Goal: Find specific page/section: Find specific page/section

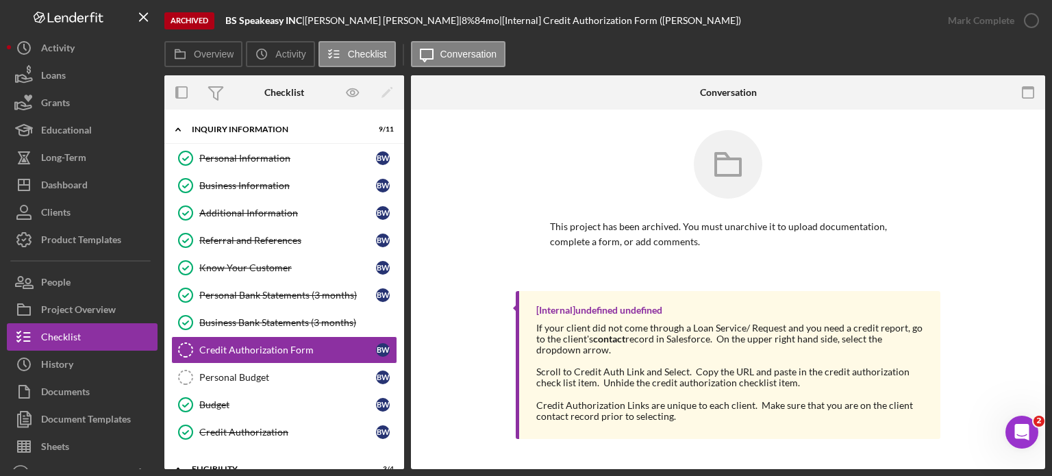
scroll to position [127, 0]
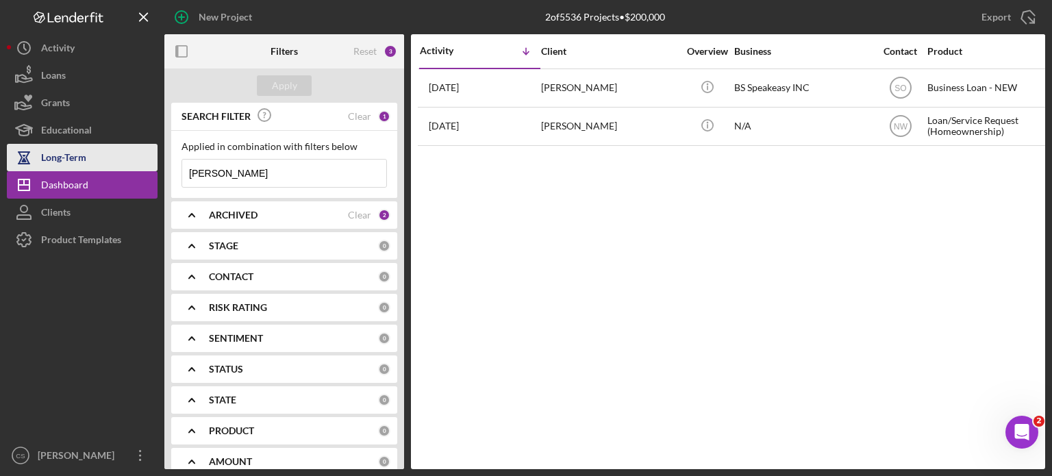
drag, startPoint x: 270, startPoint y: 175, endPoint x: 145, endPoint y: 162, distance: 126.0
click at [145, 162] on div "New Project 2 of 5536 Projects • $200,000 [PERSON_NAME] Export Icon/Export Filt…" at bounding box center [526, 234] width 1039 height 469
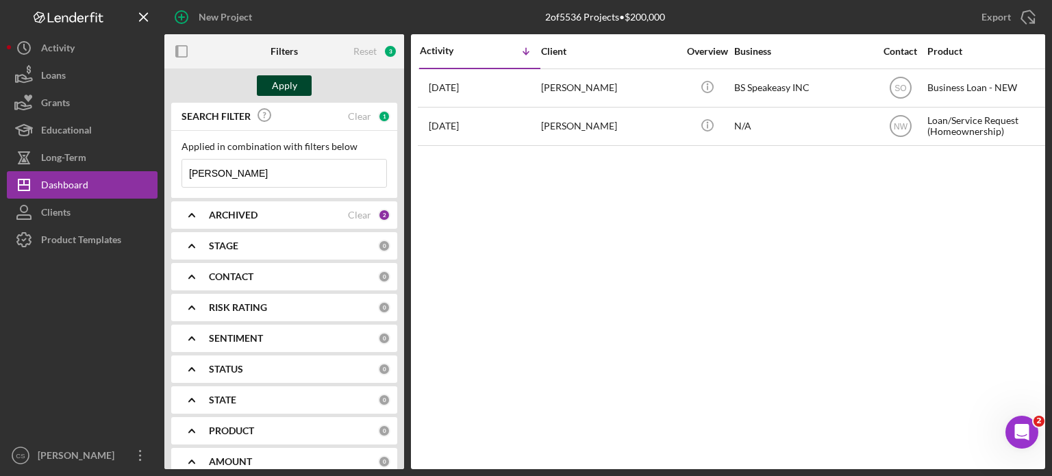
type input "[PERSON_NAME]"
click at [288, 90] on div "Apply" at bounding box center [284, 85] width 25 height 21
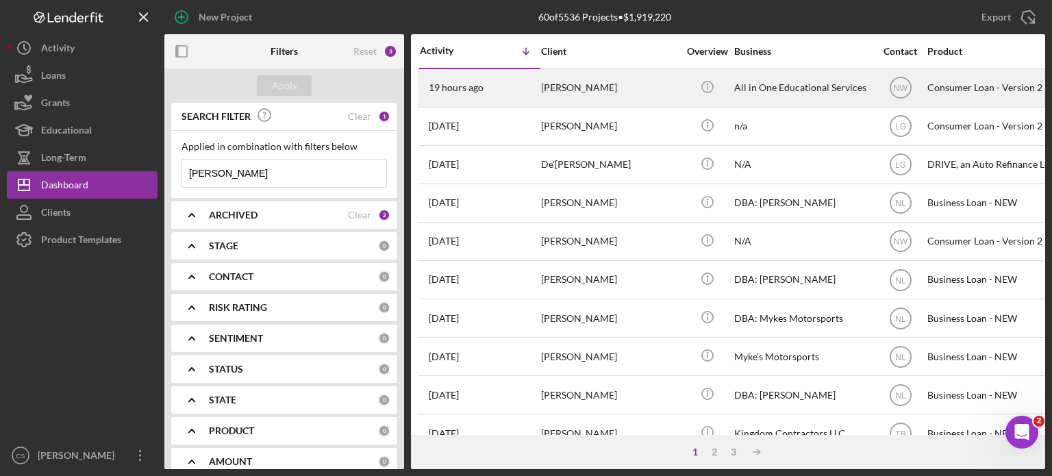
click at [458, 87] on time "19 hours ago" at bounding box center [456, 87] width 55 height 11
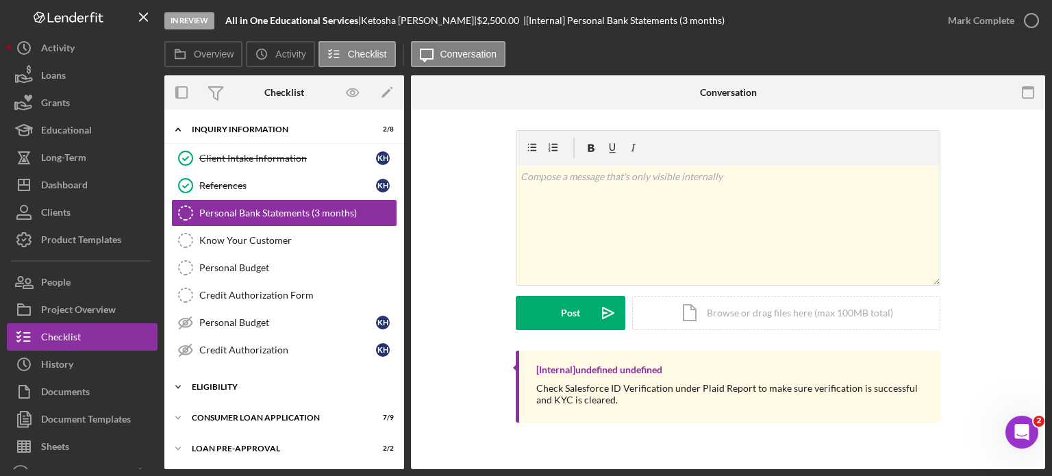
click at [211, 378] on div "Icon/Expander Eligibility 2 / 4" at bounding box center [284, 386] width 240 height 27
click at [220, 443] on div "My Credit Compass" at bounding box center [297, 443] width 197 height 11
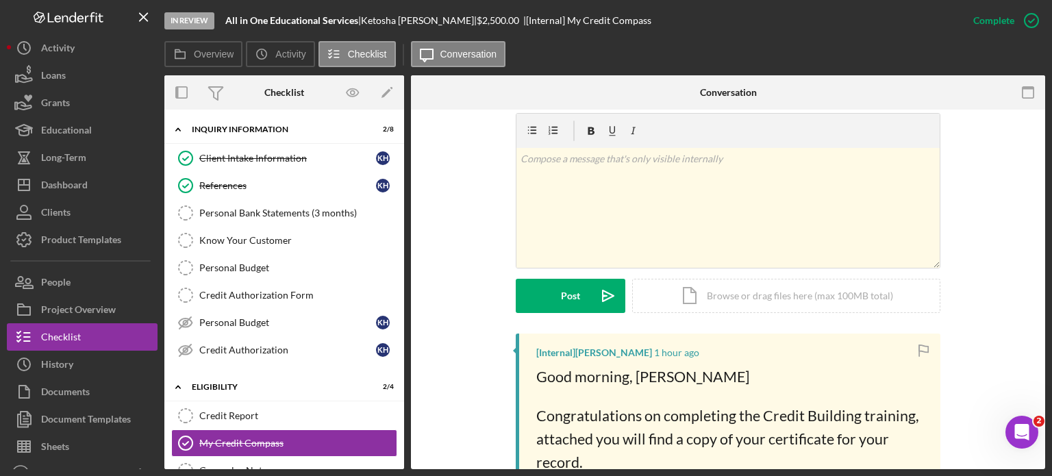
scroll to position [69, 0]
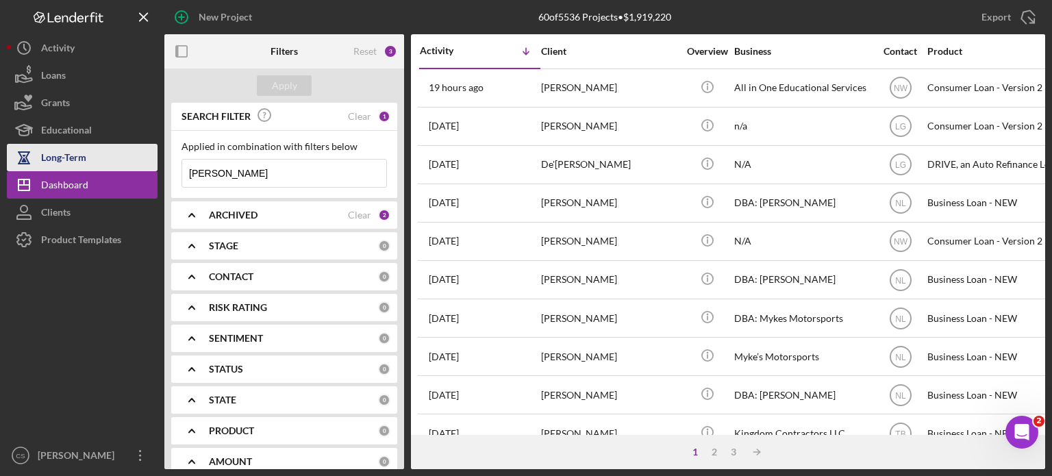
drag, startPoint x: 230, startPoint y: 173, endPoint x: 145, endPoint y: 156, distance: 87.3
click at [145, 156] on div "New Project 60 of 5536 Projects • $1,919,220 [PERSON_NAME] Export Icon/Export F…" at bounding box center [526, 234] width 1039 height 469
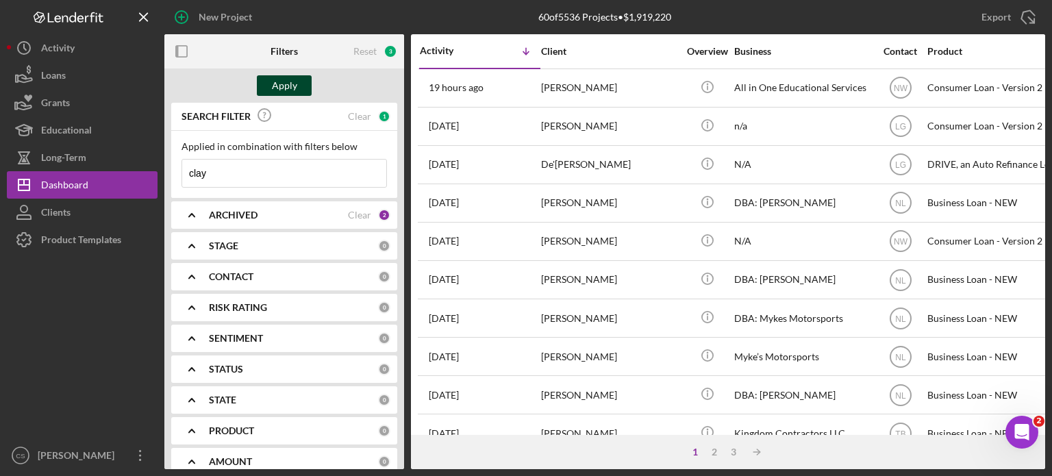
type input "clay"
click at [277, 85] on div "Apply" at bounding box center [284, 85] width 25 height 21
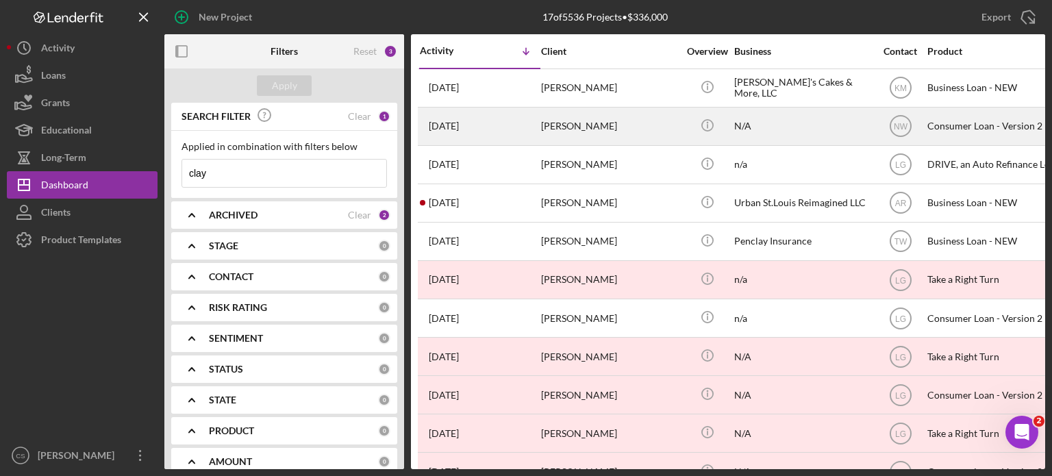
click at [459, 124] on time "[DATE]" at bounding box center [444, 126] width 30 height 11
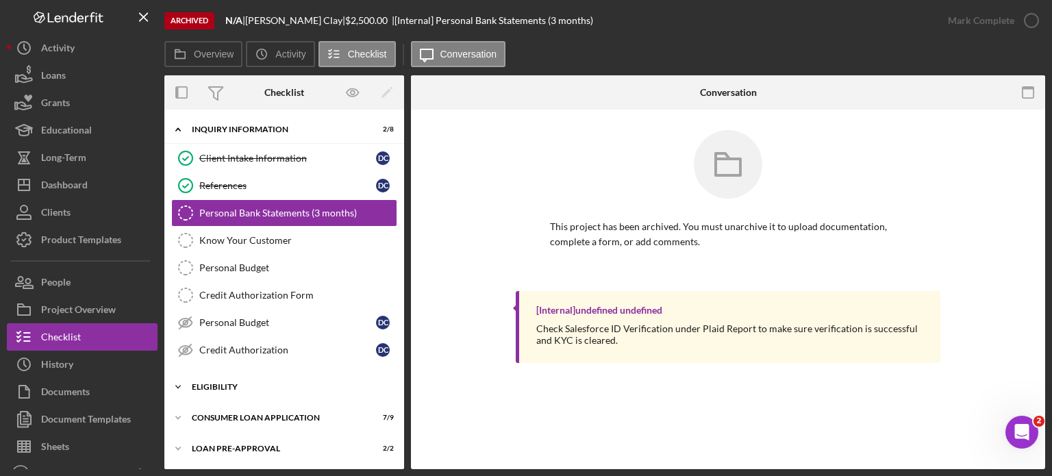
click at [181, 380] on icon "Icon/Expander" at bounding box center [177, 386] width 27 height 27
click at [210, 438] on div "My Credit Compass" at bounding box center [297, 443] width 197 height 11
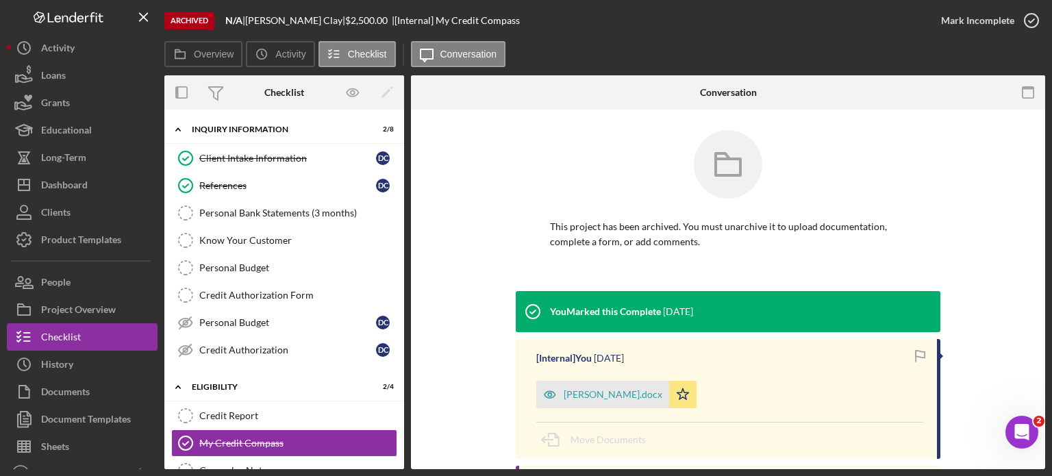
scroll to position [69, 0]
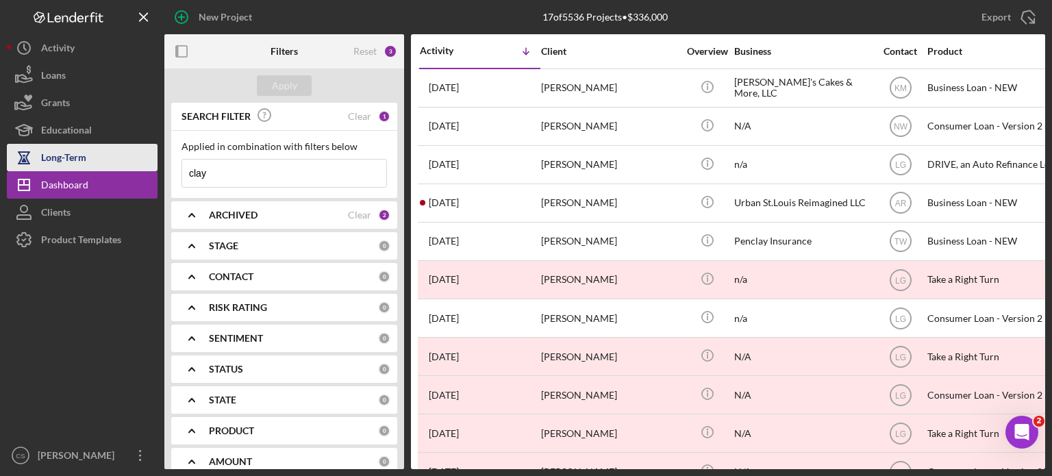
drag, startPoint x: 214, startPoint y: 170, endPoint x: 148, endPoint y: 169, distance: 66.5
click at [148, 169] on div "New Project 17 of 5536 Projects • $336,000 clay Export Icon/Export Filters Rese…" at bounding box center [526, 234] width 1039 height 469
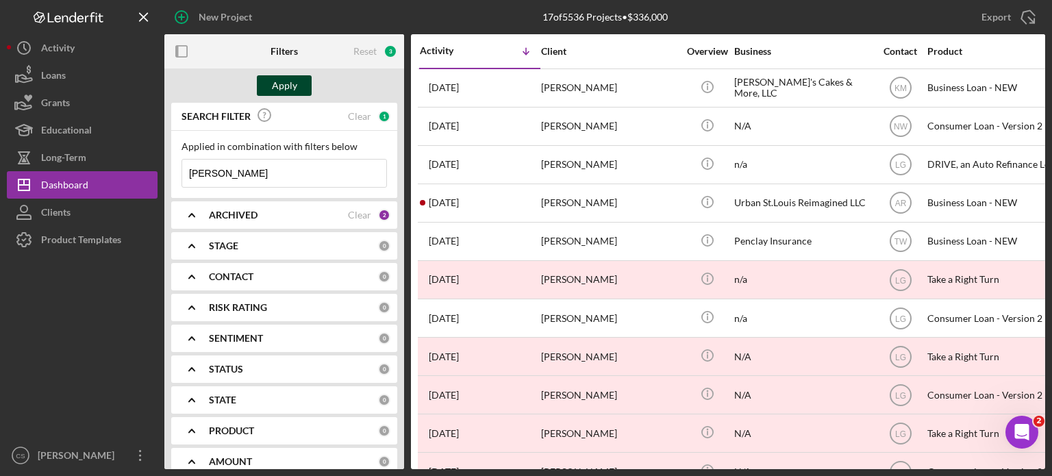
type input "[PERSON_NAME]"
click at [274, 88] on div "Apply" at bounding box center [284, 85] width 25 height 21
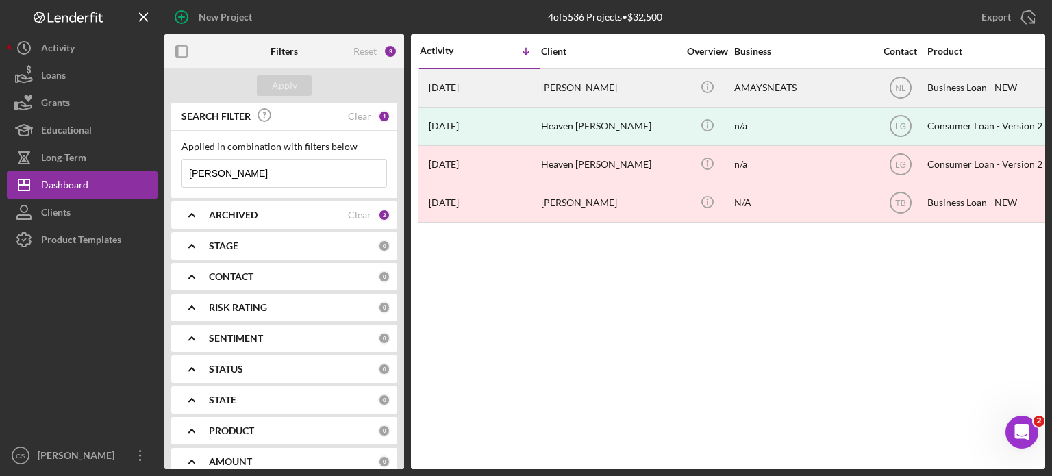
click at [459, 88] on time "[DATE]" at bounding box center [444, 87] width 30 height 11
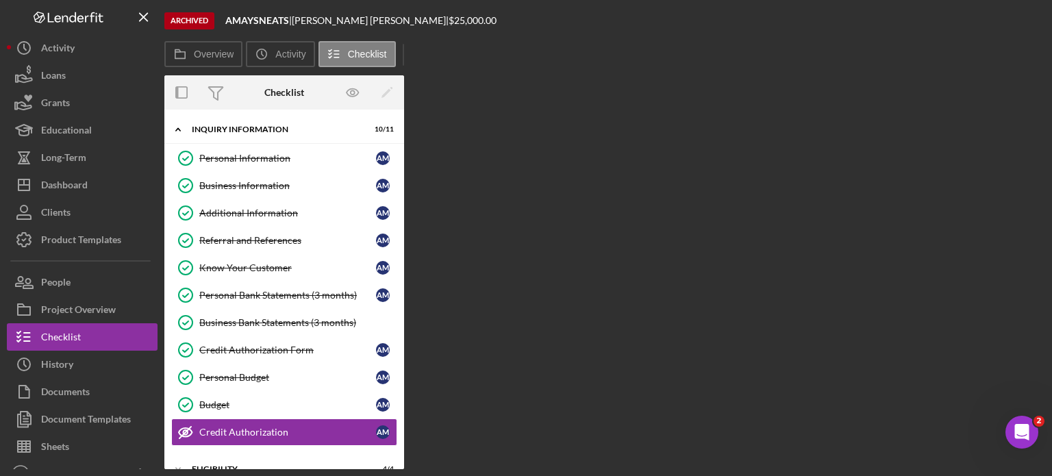
scroll to position [140, 0]
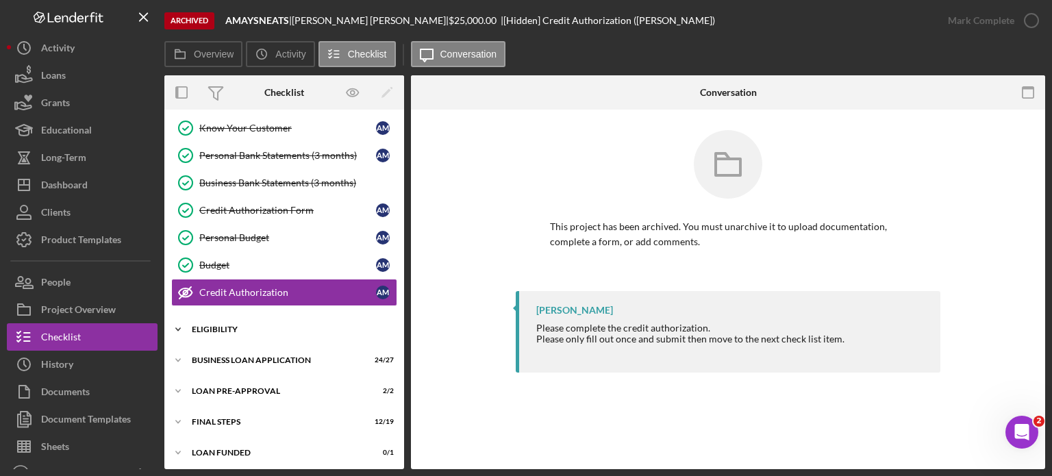
click at [180, 328] on icon "Icon/Expander" at bounding box center [177, 329] width 27 height 27
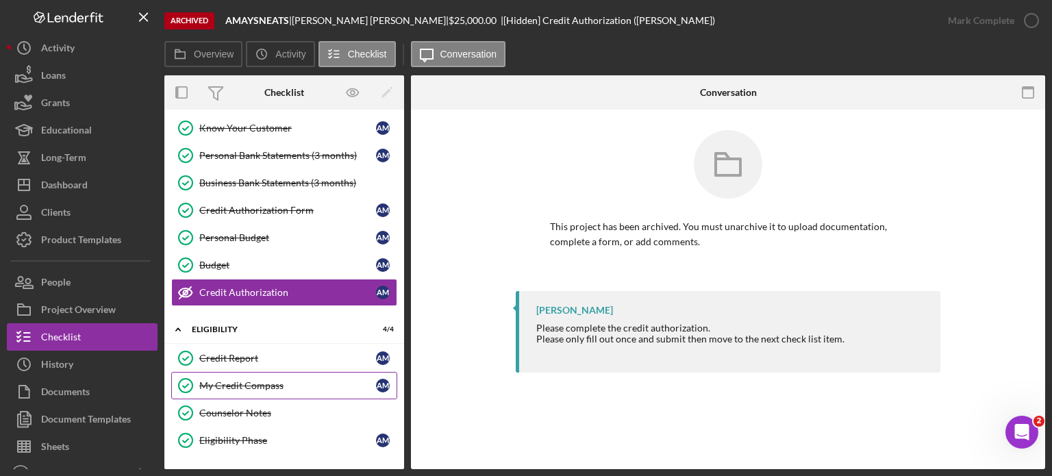
click at [208, 380] on div "My Credit Compass" at bounding box center [287, 385] width 177 height 11
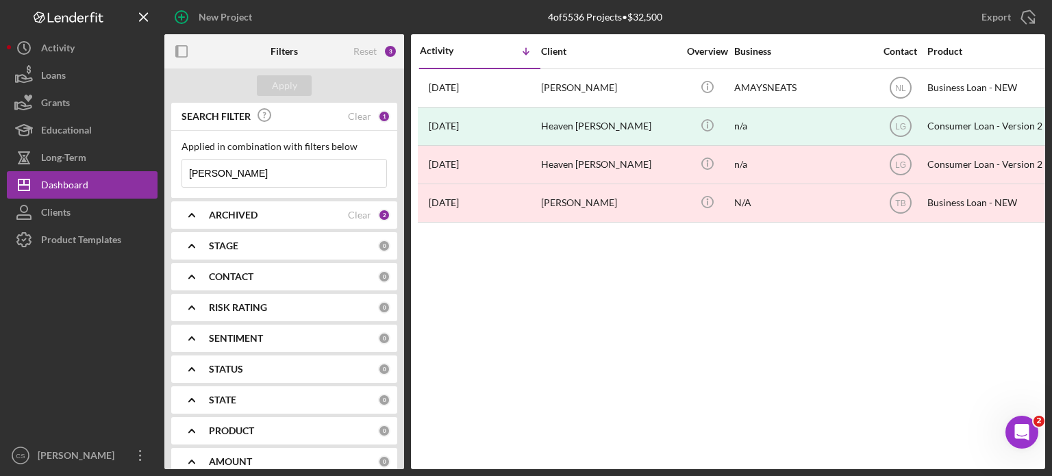
drag, startPoint x: 246, startPoint y: 175, endPoint x: 166, endPoint y: 164, distance: 80.8
click at [166, 165] on div "SEARCH FILTER Clear 1 Applied in combination with filters below [PERSON_NAME] I…" at bounding box center [284, 286] width 240 height 367
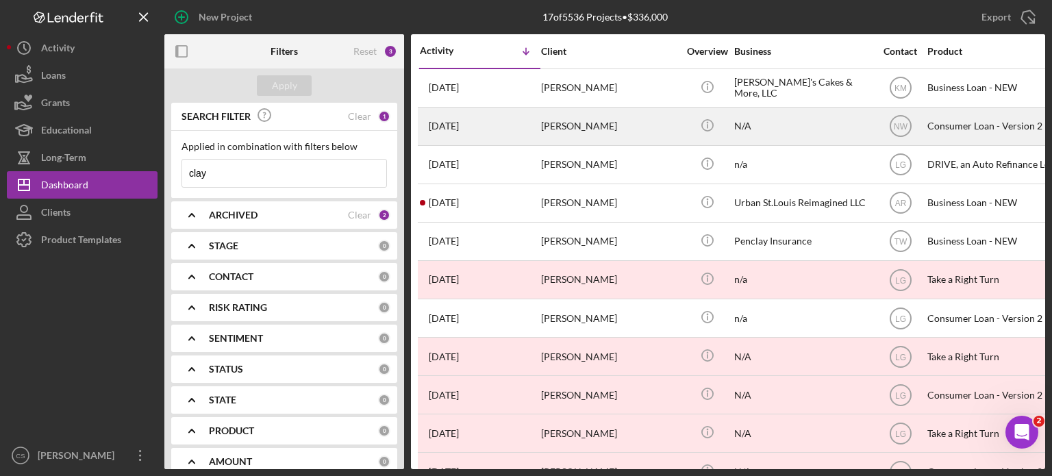
type input "clay"
click at [453, 128] on time "[DATE]" at bounding box center [444, 126] width 30 height 11
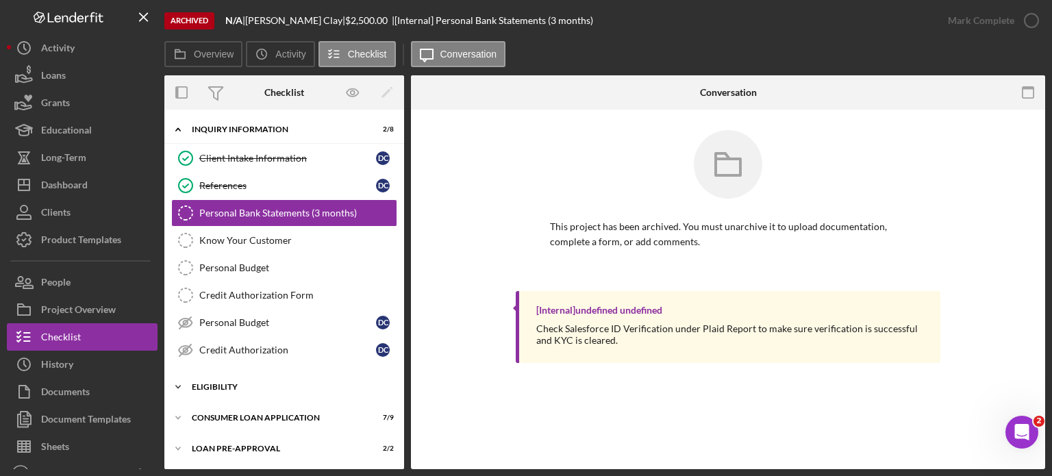
click at [179, 378] on icon "Icon/Expander" at bounding box center [177, 386] width 27 height 27
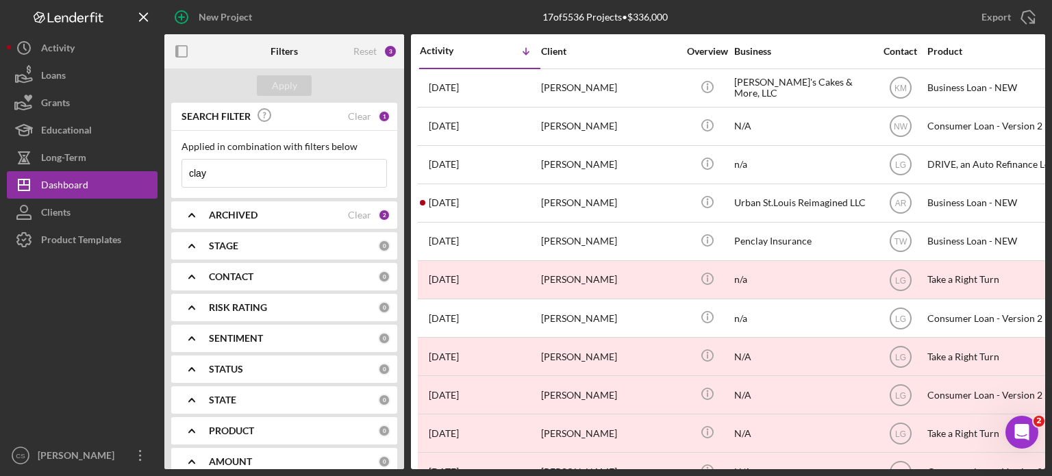
drag, startPoint x: 245, startPoint y: 171, endPoint x: 195, endPoint y: 171, distance: 50.7
click at [195, 171] on input "clay" at bounding box center [284, 173] width 204 height 27
type input "c"
type input "[PERSON_NAME]"
click at [285, 86] on div "Apply" at bounding box center [284, 85] width 25 height 21
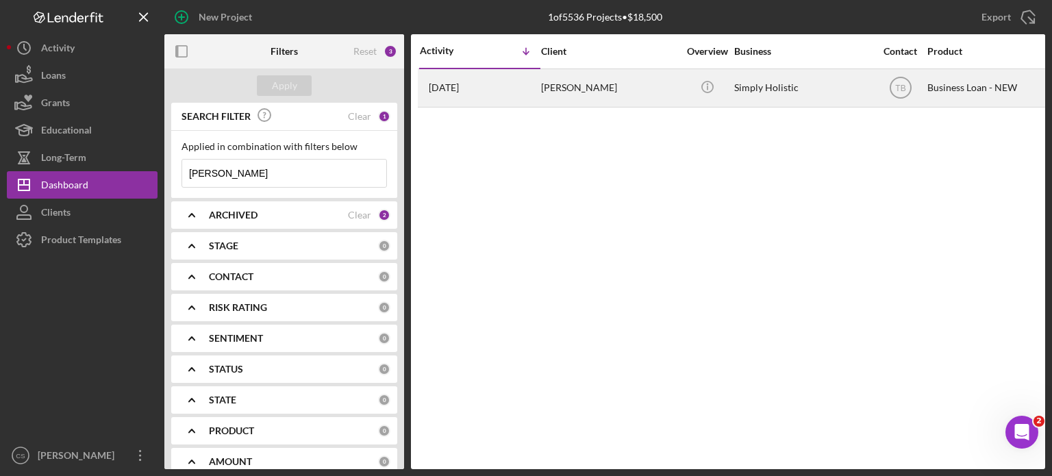
click at [450, 86] on time "[DATE]" at bounding box center [444, 87] width 30 height 11
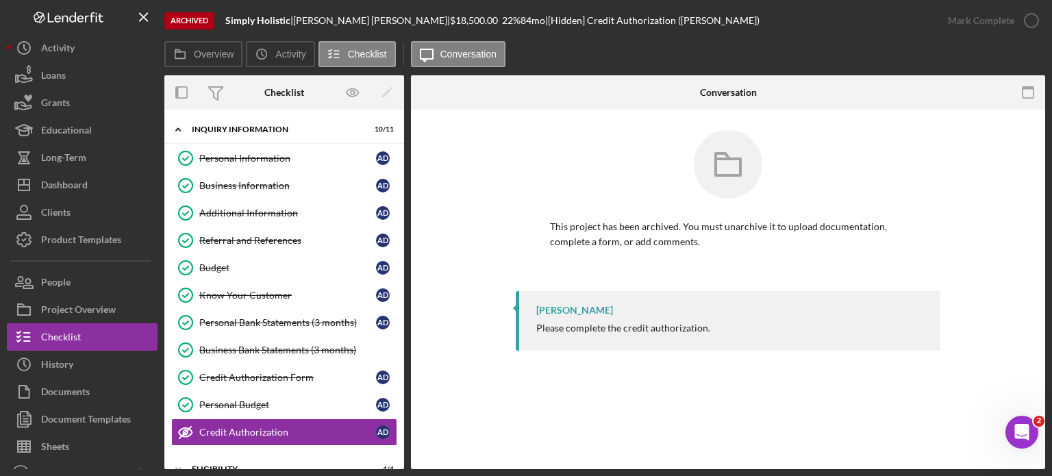
scroll to position [140, 0]
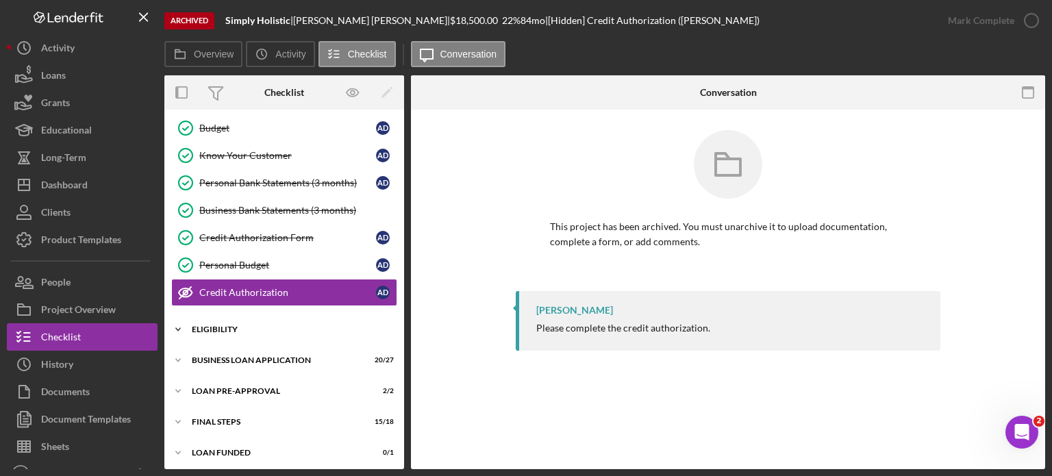
click at [175, 322] on icon "Icon/Expander" at bounding box center [177, 329] width 27 height 27
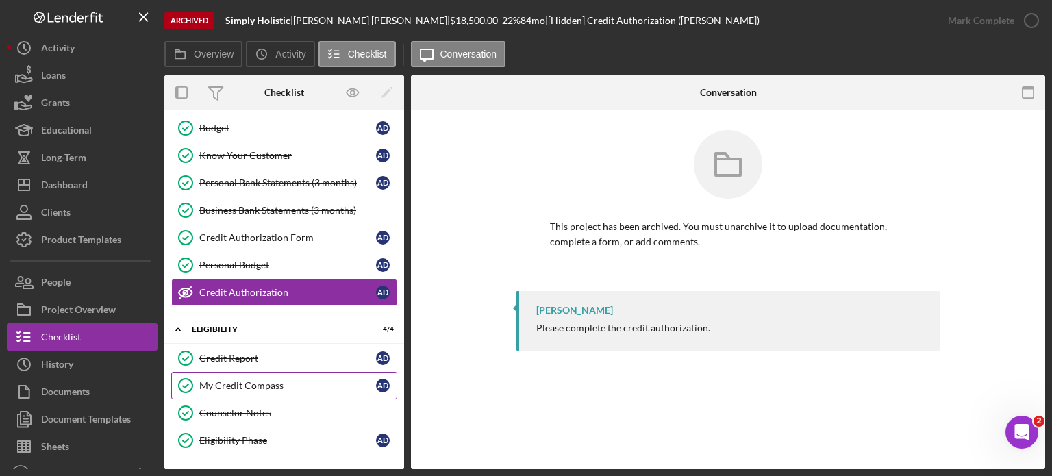
click at [225, 380] on div "My Credit Compass" at bounding box center [287, 385] width 177 height 11
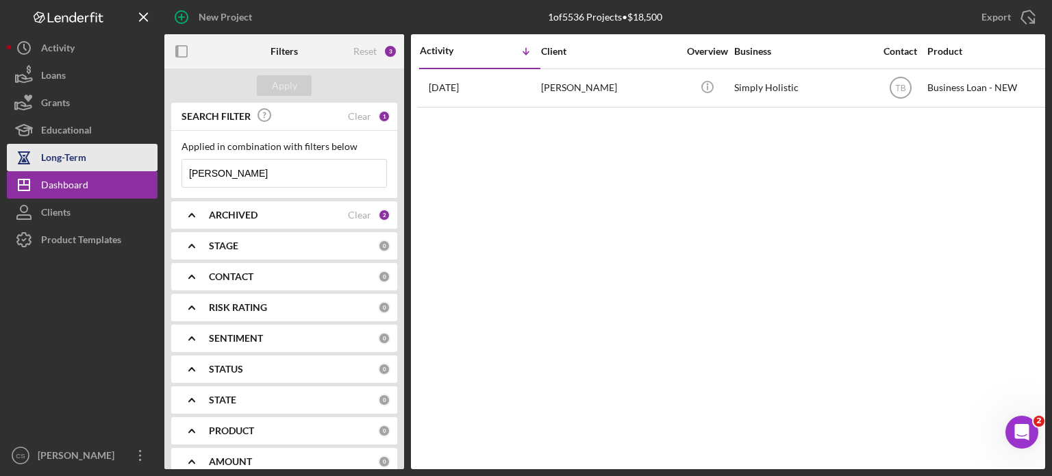
drag, startPoint x: 253, startPoint y: 175, endPoint x: 136, endPoint y: 158, distance: 117.7
click at [136, 158] on div "New Project 1 of 5536 Projects • $18,500 [PERSON_NAME] Export Icon/Export Filte…" at bounding box center [526, 234] width 1039 height 469
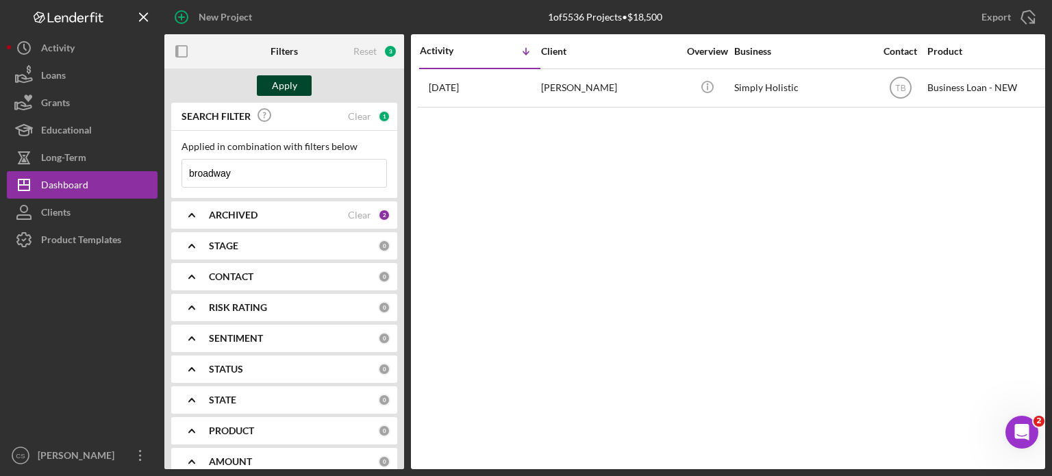
type input "broadway"
click at [303, 83] on button "Apply" at bounding box center [284, 85] width 55 height 21
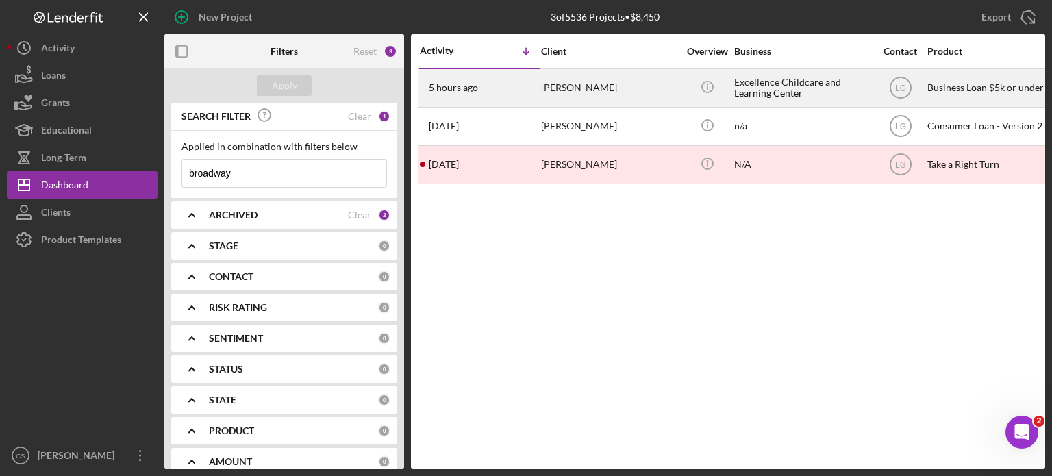
click at [447, 91] on time "5 hours ago" at bounding box center [453, 87] width 49 height 11
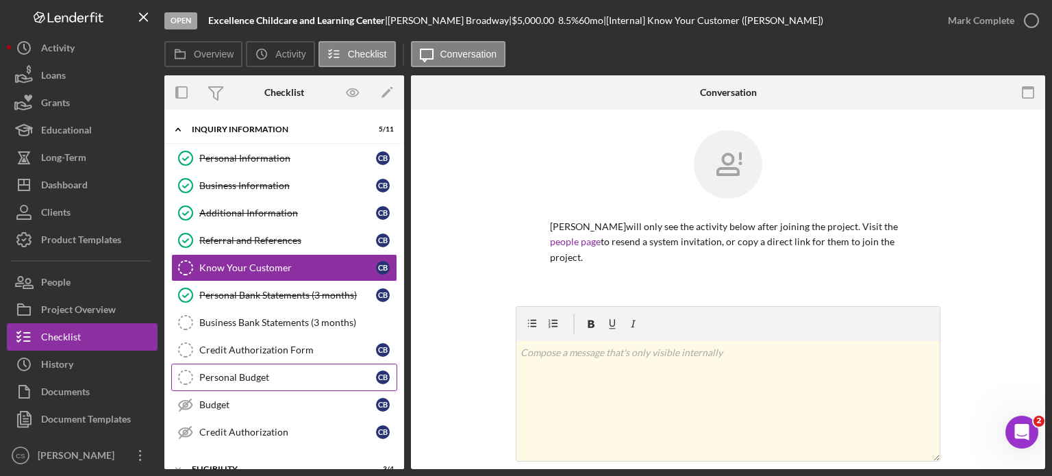
scroll to position [69, 0]
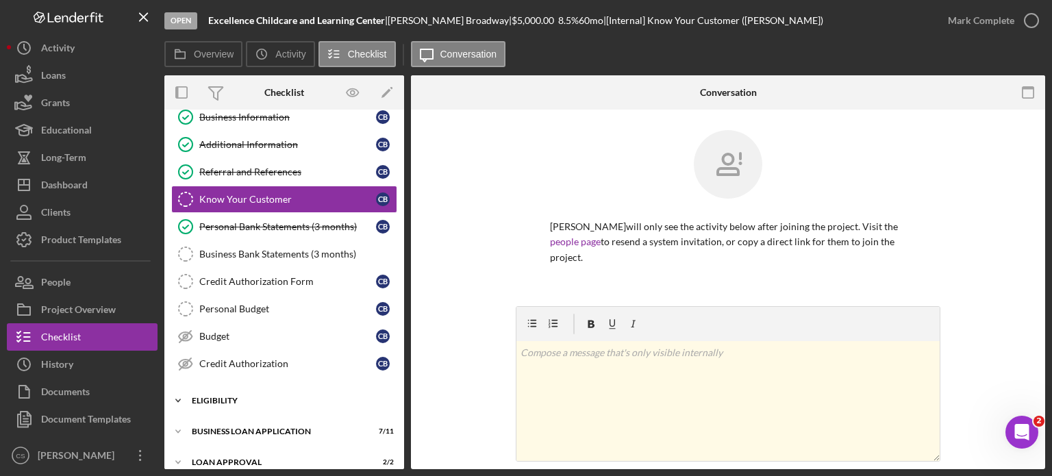
click at [182, 396] on icon "Icon/Expander" at bounding box center [177, 400] width 27 height 27
click at [202, 444] on icon "My Credit Compass" at bounding box center [186, 457] width 34 height 34
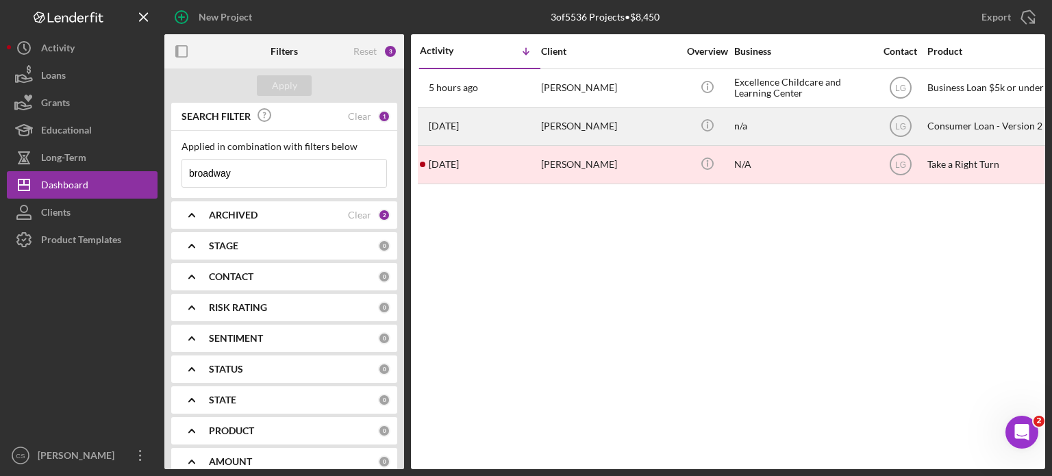
click at [567, 127] on div "[PERSON_NAME]" at bounding box center [609, 126] width 137 height 36
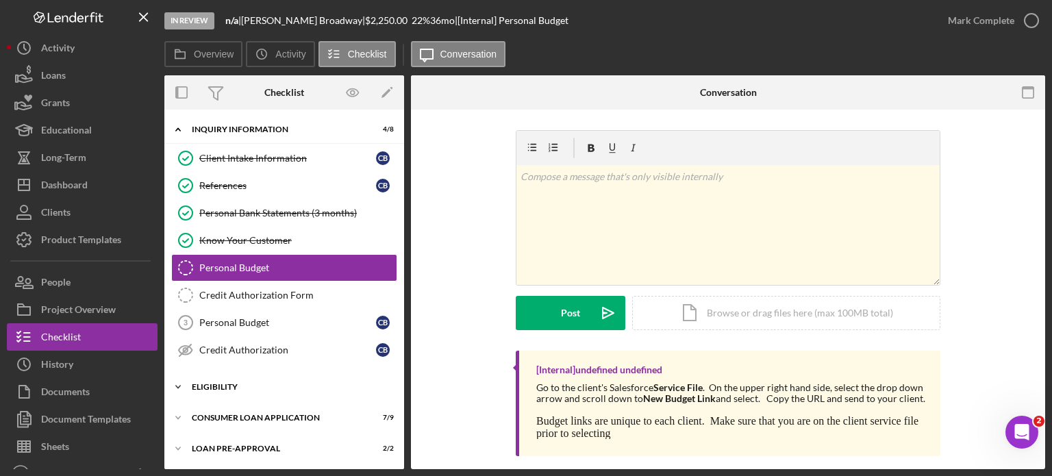
click at [178, 384] on icon "Icon/Expander" at bounding box center [177, 386] width 27 height 27
click at [208, 434] on link "My Credit Compass My Credit Compass" at bounding box center [284, 443] width 226 height 27
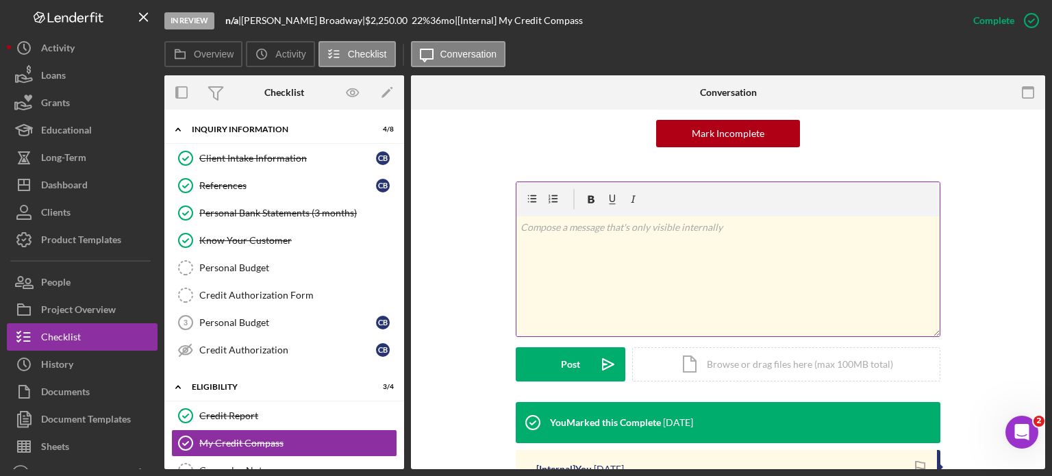
scroll to position [206, 0]
